Goal: Use online tool/utility: Utilize a website feature to perform a specific function

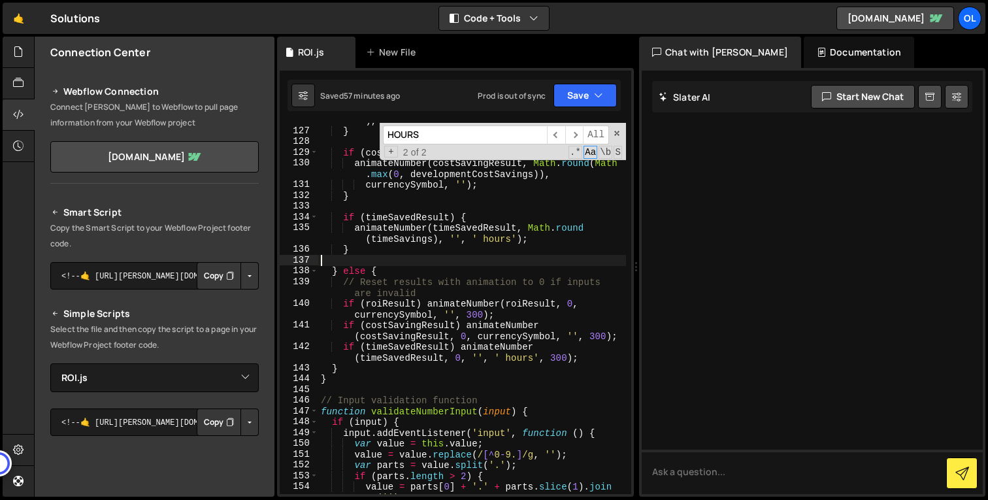
select select "45393"
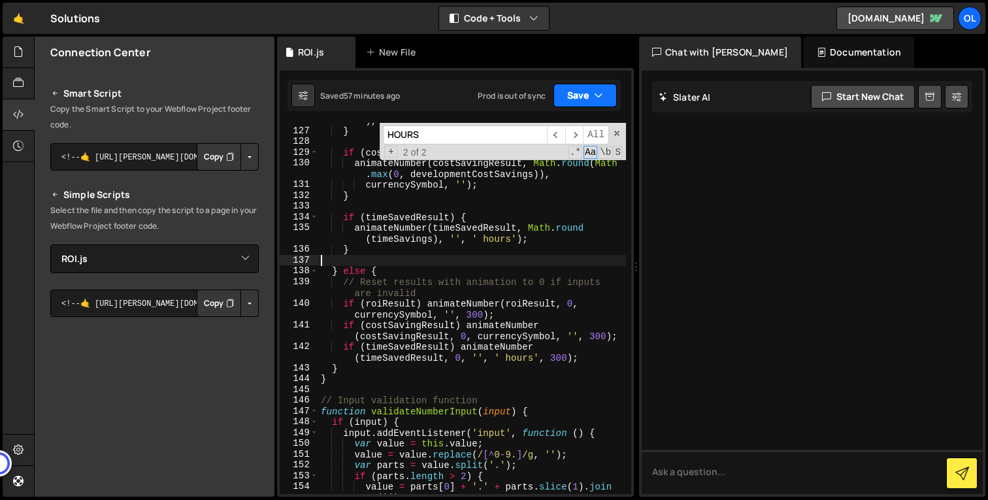
click at [595, 95] on icon "button" at bounding box center [598, 95] width 9 height 13
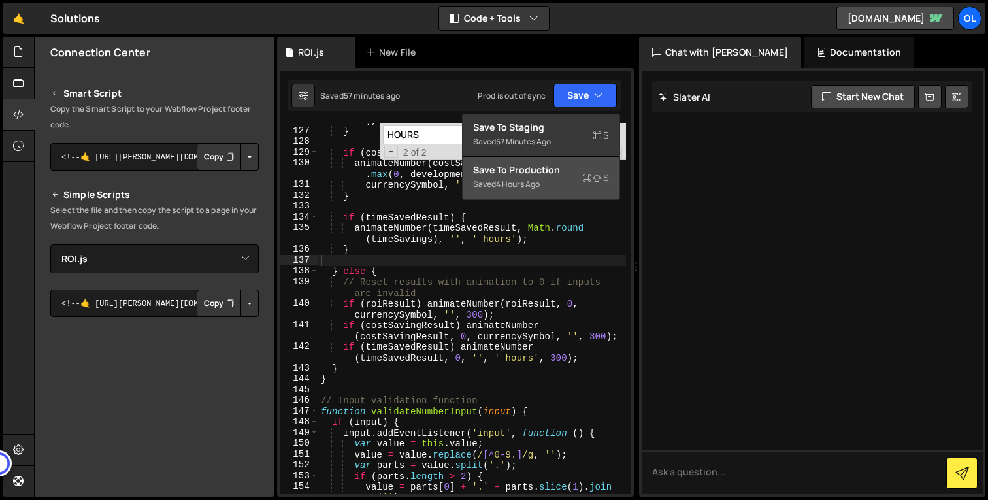
click at [552, 178] on div "Saved 4 hours ago" at bounding box center [541, 184] width 136 height 16
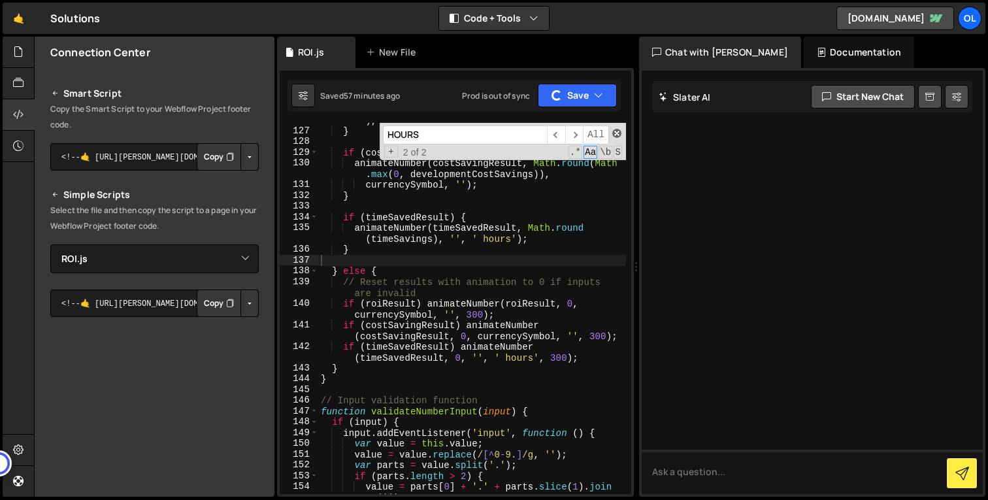
click at [618, 134] on span at bounding box center [616, 133] width 9 height 9
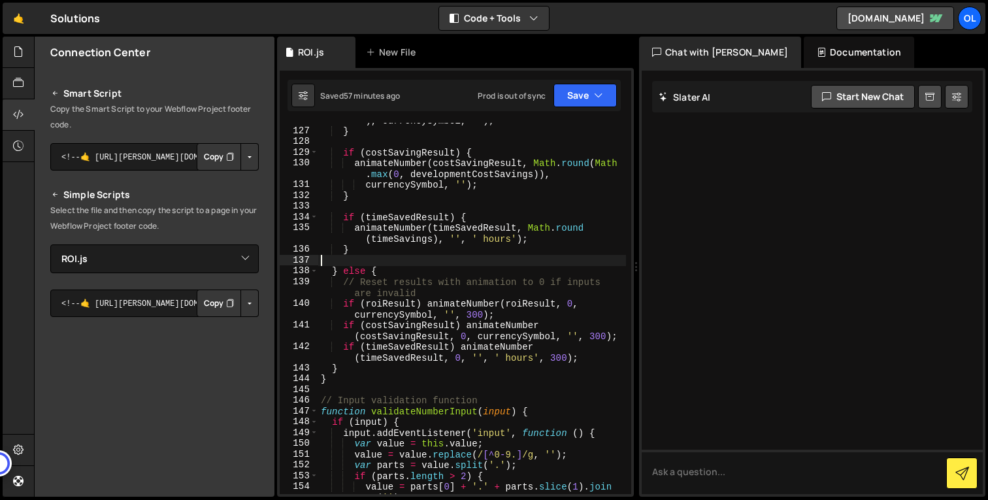
click at [494, 345] on div "animateNumber ( roiResult , Math . round ( lmsSavings ) , currencySymbol , '' )…" at bounding box center [472, 311] width 308 height 414
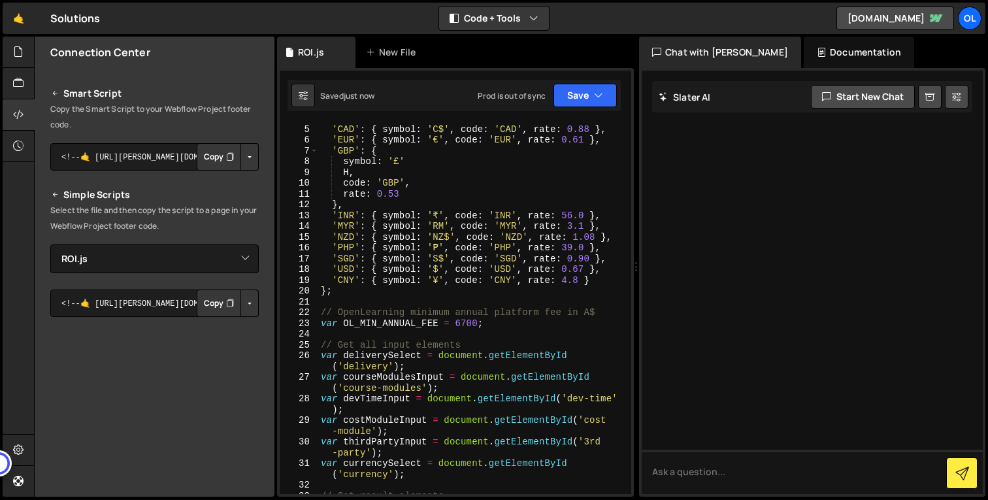
scroll to position [0, 0]
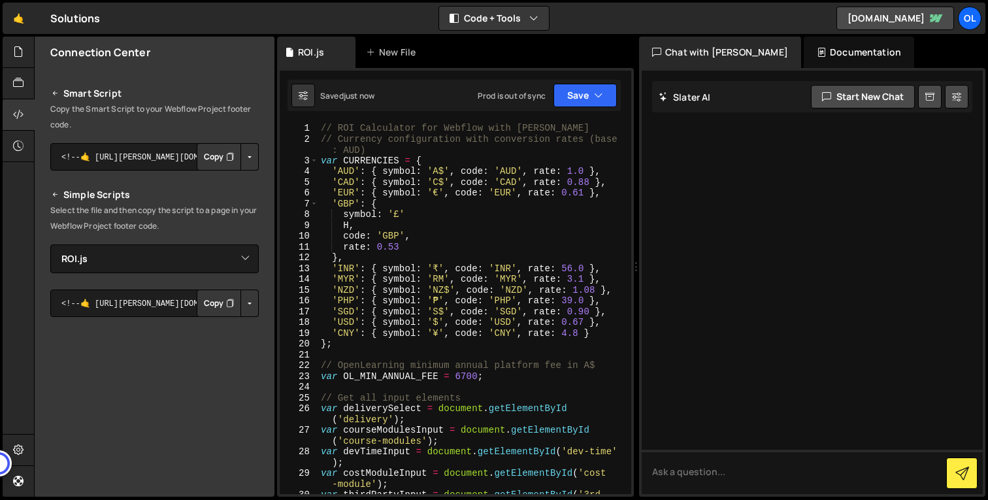
click at [492, 262] on div "// ROI Calculator for Webflow with [PERSON_NAME] // Currency configuration with…" at bounding box center [472, 325] width 308 height 404
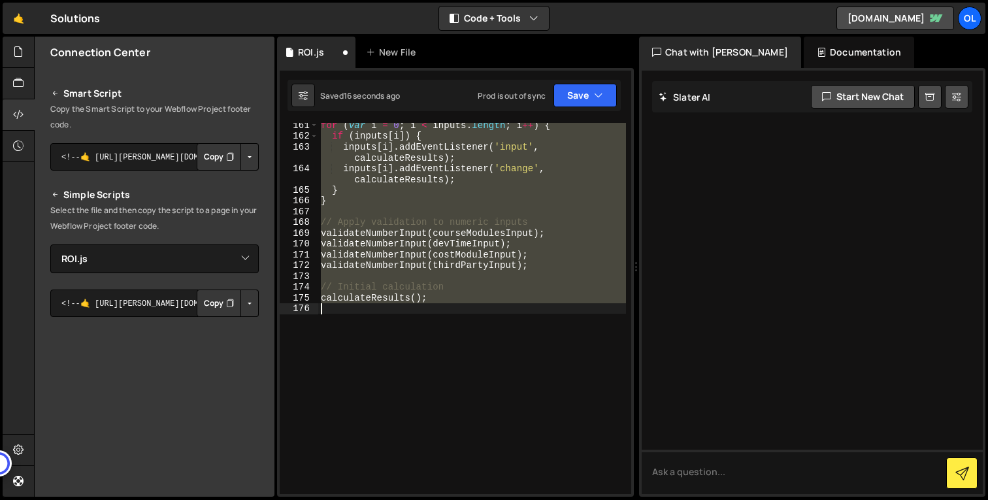
scroll to position [2148, 0]
type textarea "'GBP': { symbol: '£', code: 'GBP', rate: 0.53 },"
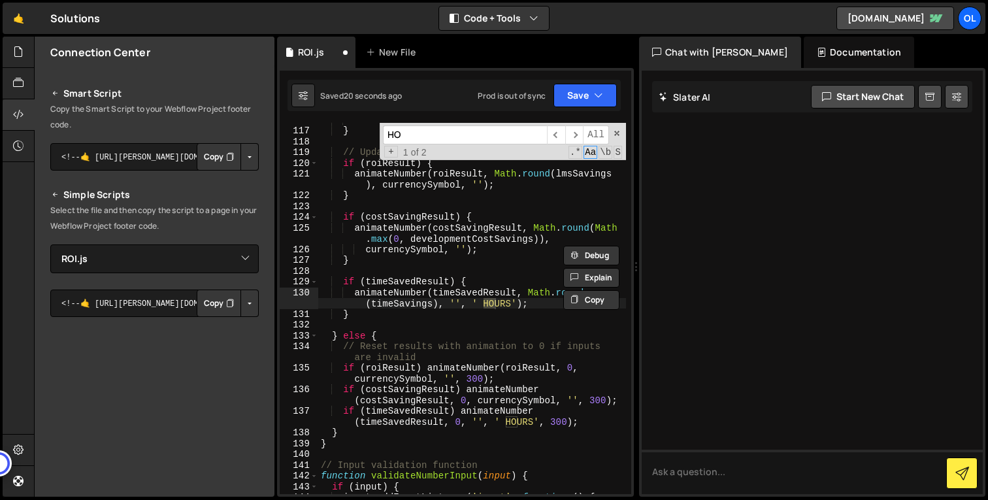
scroll to position [1571, 0]
type input "HOURS"
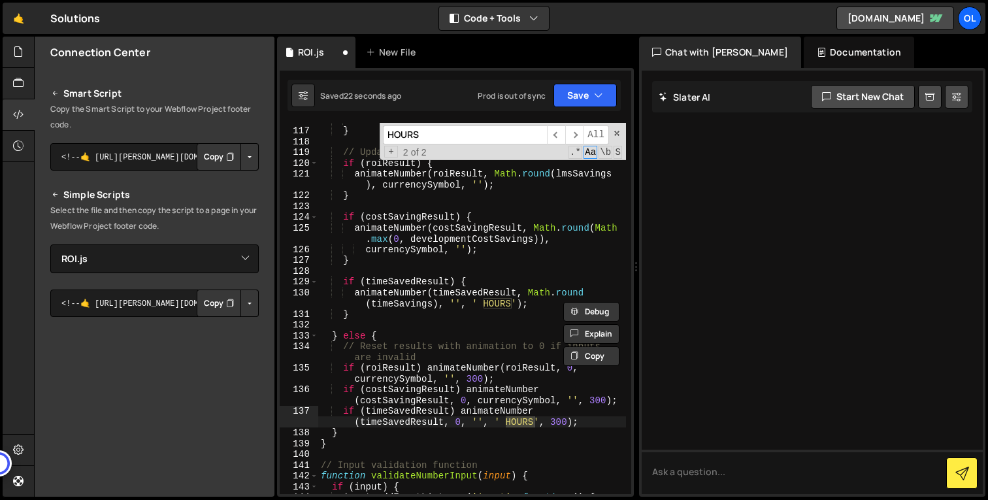
click at [495, 305] on div "timeSavings = totalHours * 0.5 ; } // Update results with animated counting eff…" at bounding box center [472, 310] width 308 height 393
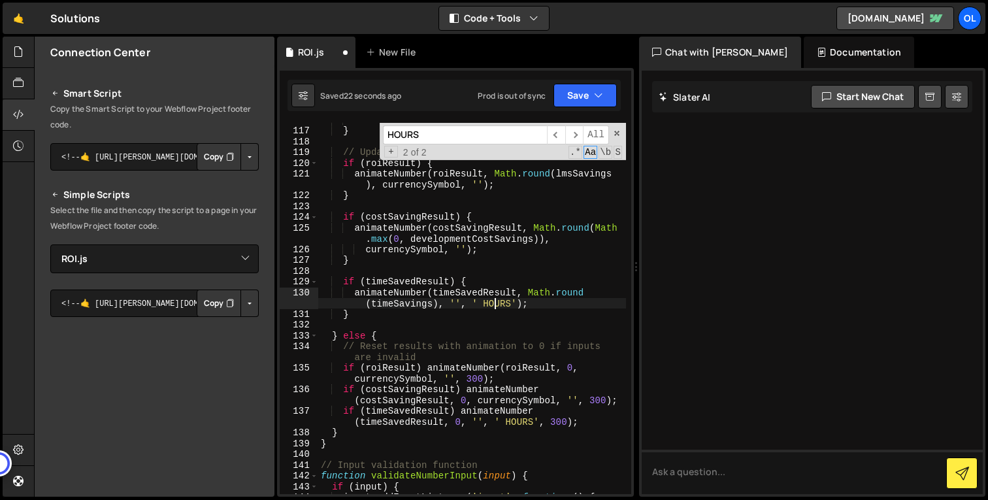
click at [495, 305] on div "timeSavings = totalHours * 0.5 ; } // Update results with animated counting eff…" at bounding box center [472, 310] width 308 height 393
click at [516, 420] on div "timeSavings = totalHours * 0.5 ; } // Update results with animated counting eff…" at bounding box center [472, 310] width 308 height 393
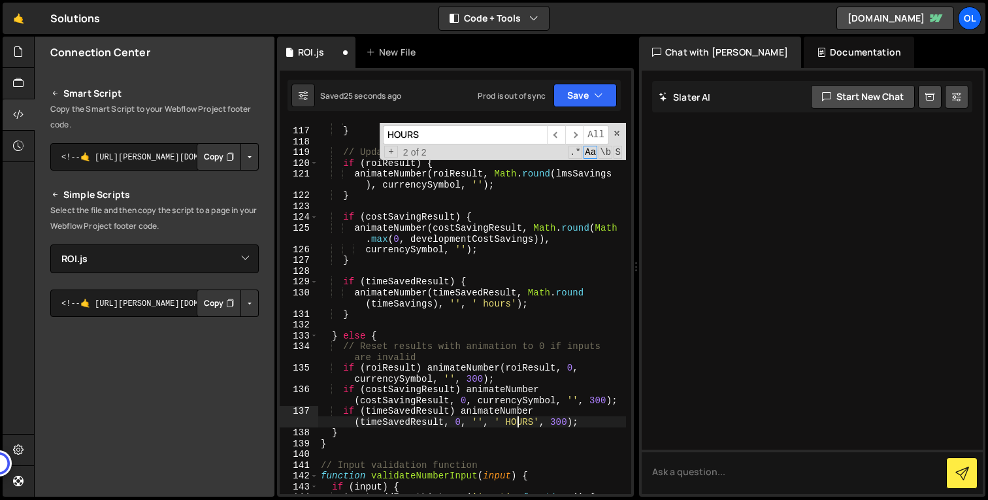
click at [516, 420] on div "timeSavings = totalHours * 0.5 ; } // Update results with animated counting eff…" at bounding box center [472, 310] width 308 height 393
click at [517, 343] on div "timeSavings = totalHours * 0.5 ; } // Update results with animated counting eff…" at bounding box center [472, 310] width 308 height 393
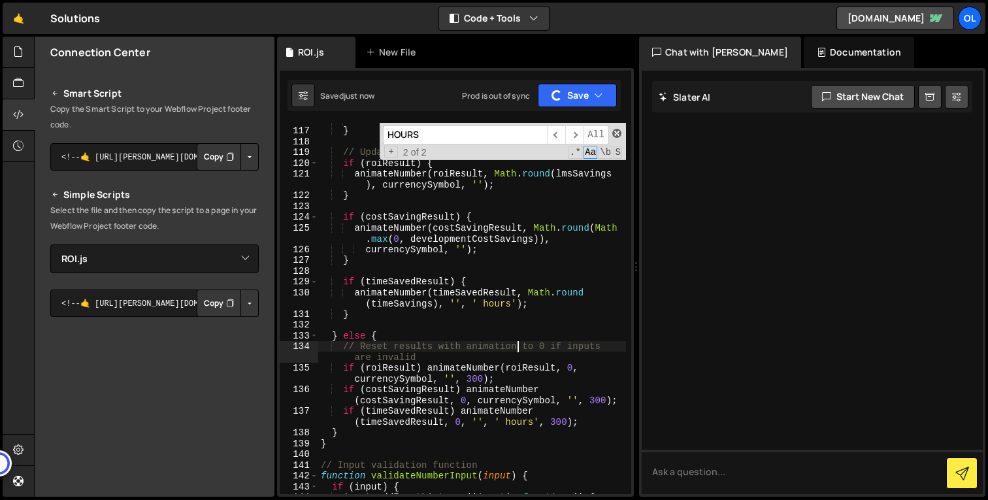
click at [617, 133] on span at bounding box center [616, 133] width 9 height 9
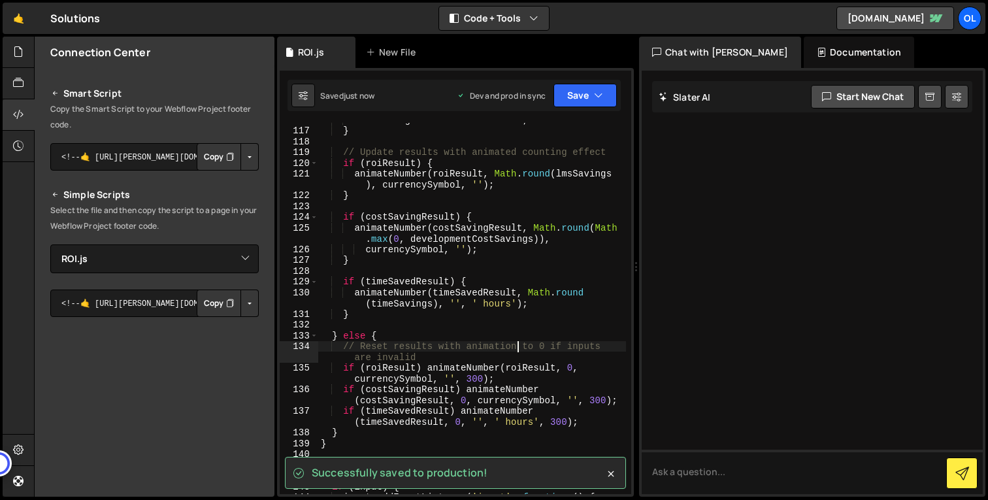
click at [512, 226] on div "timeSavings = totalHours * 0.5 ; } // Update results with animated counting eff…" at bounding box center [472, 310] width 308 height 393
type textarea "animateNumber(costSavingResult, Math.round(Math.max(0, developmentCostSavings)),"
